Goal: Transaction & Acquisition: Download file/media

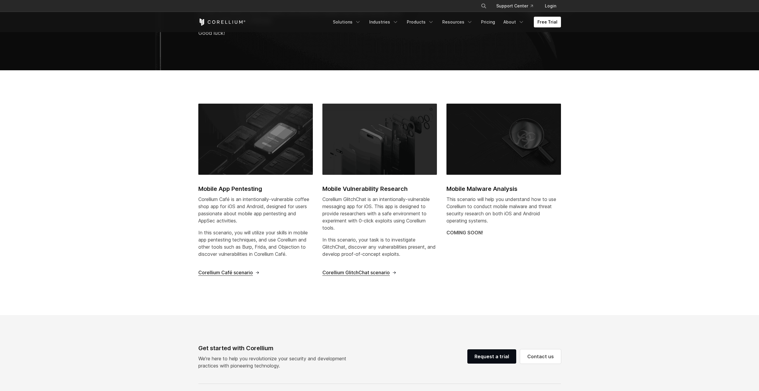
scroll to position [89, 0]
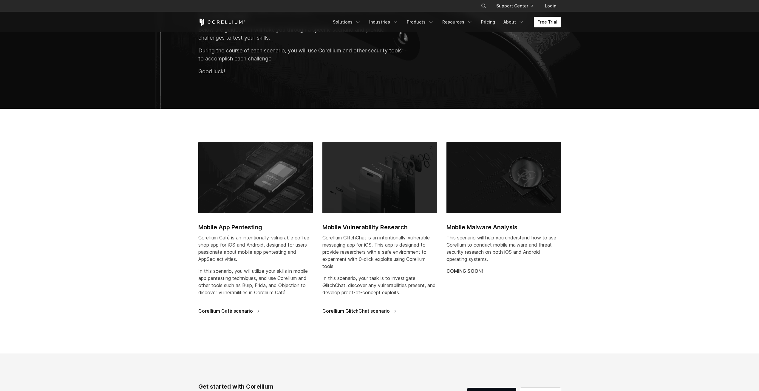
click at [227, 228] on h2 "Mobile App Pentesting" at bounding box center [255, 227] width 114 height 9
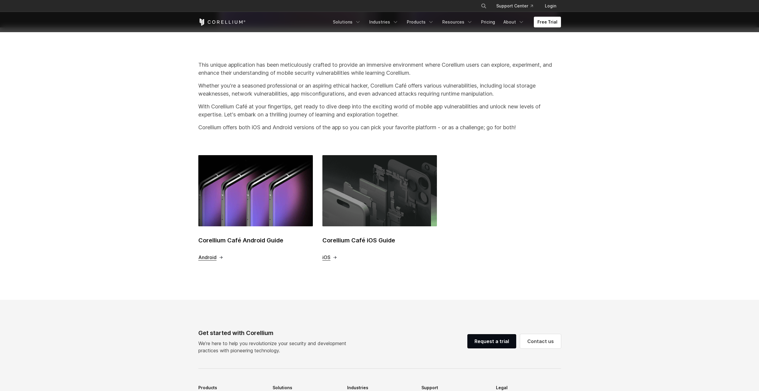
scroll to position [119, 0]
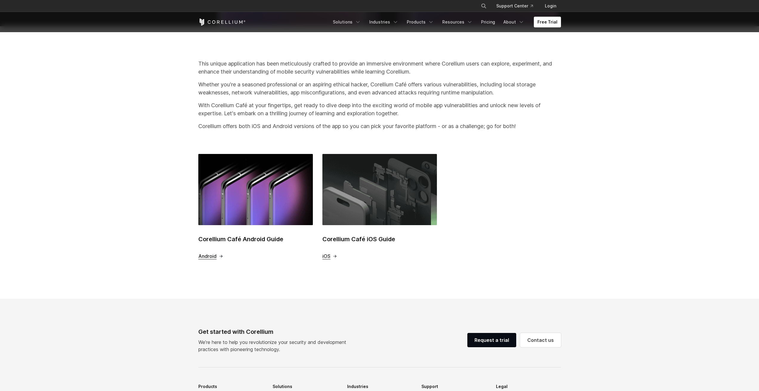
click at [351, 240] on h2 "Corellium Café iOS Guide" at bounding box center [379, 239] width 114 height 9
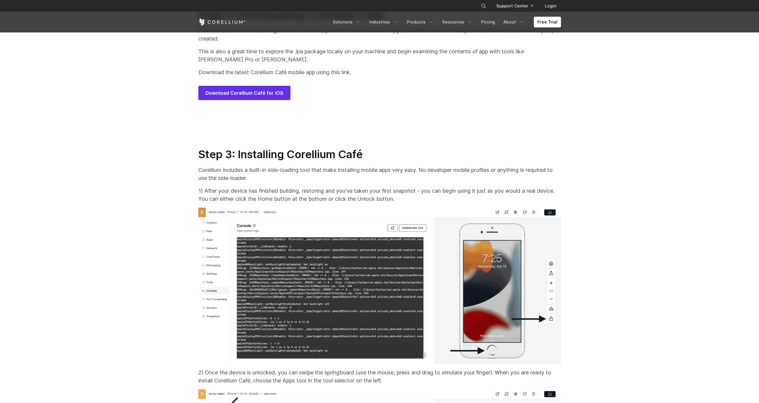
scroll to position [2922, 0]
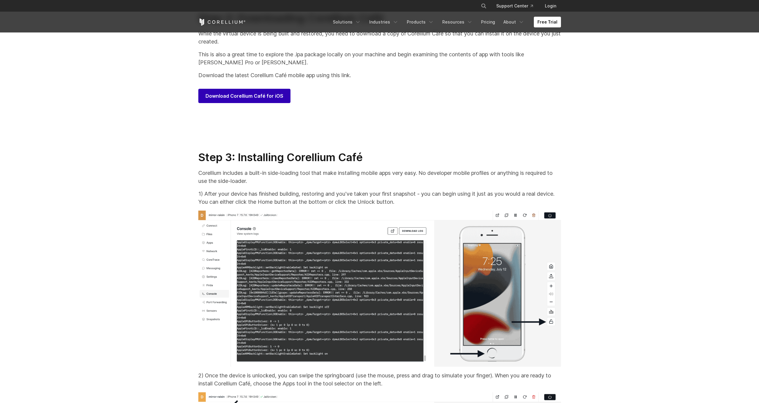
click at [221, 100] on span "Download Corellium Café for iOS" at bounding box center [244, 95] width 78 height 7
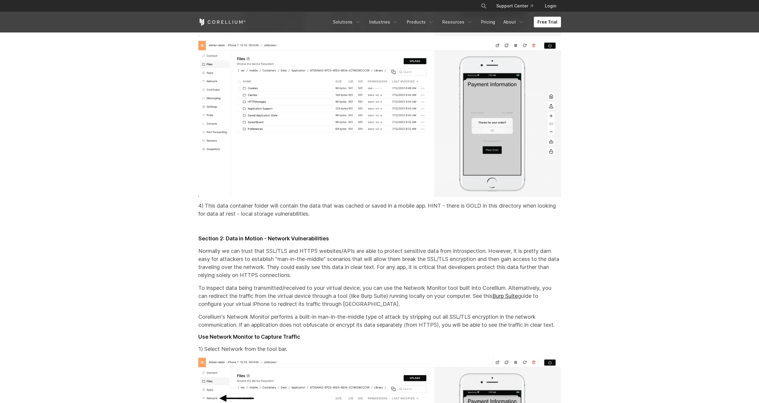
scroll to position [8557, 0]
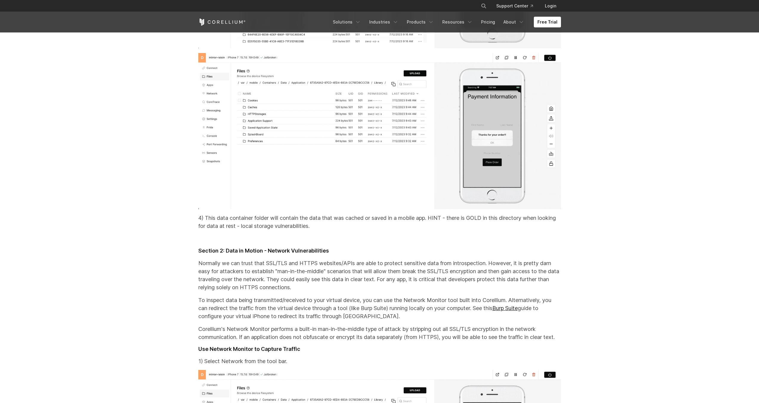
click at [323, 207] on img at bounding box center [379, 131] width 363 height 157
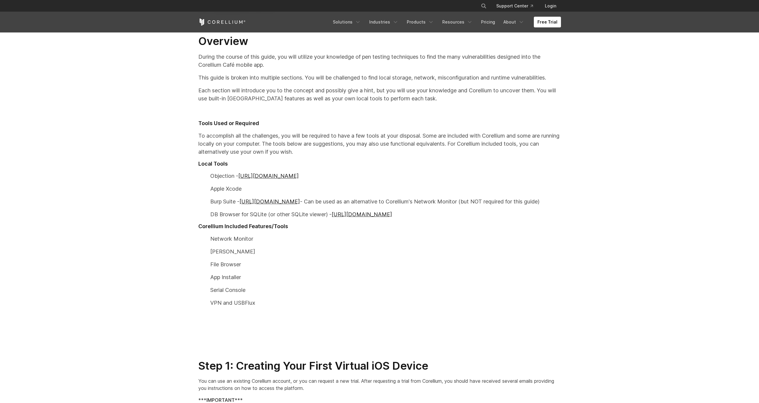
click at [430, 5] on div "× Search our site... Support Center Login" at bounding box center [379, 6] width 363 height 11
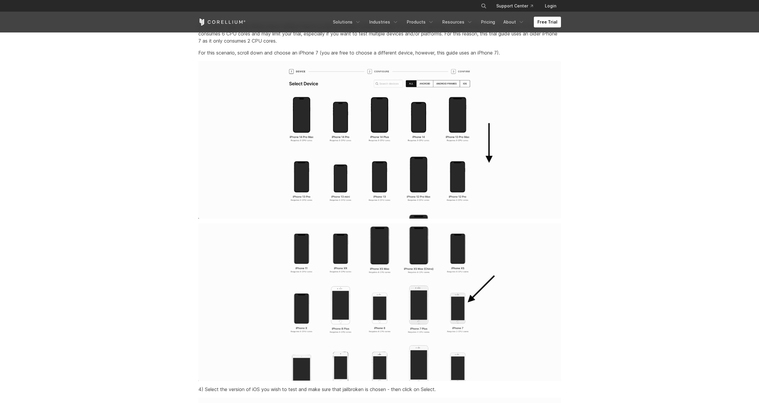
scroll to position [984, 0]
